Goal: Task Accomplishment & Management: Complete application form

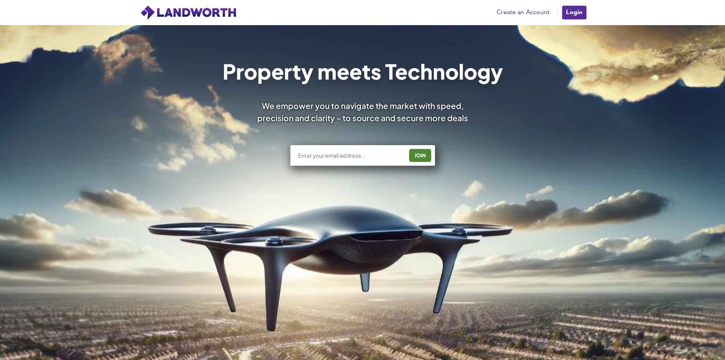
click at [520, 12] on link "Create an Account" at bounding box center [523, 12] width 61 height 11
click at [177, 17] on img at bounding box center [188, 12] width 97 height 15
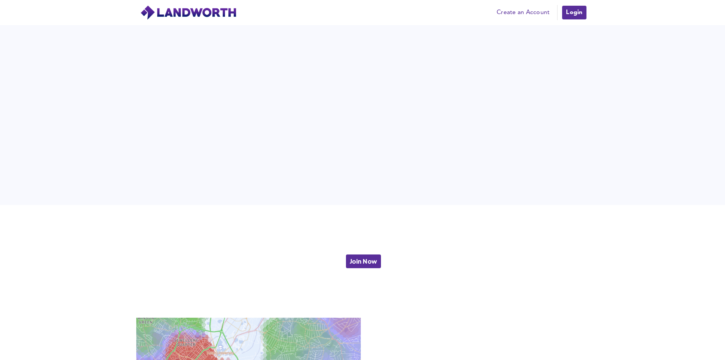
scroll to position [1599, 0]
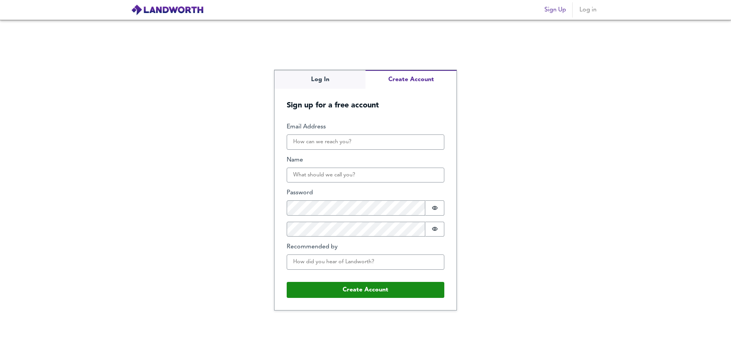
click at [166, 13] on img at bounding box center [167, 9] width 73 height 11
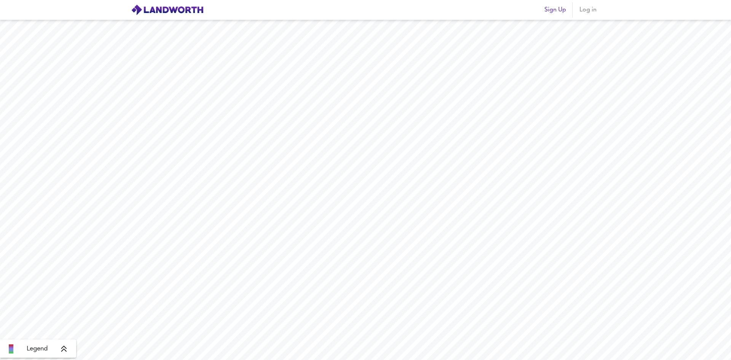
click at [218, 7] on div "Sign Up Log in" at bounding box center [365, 9] width 487 height 19
